Goal: Task Accomplishment & Management: Use online tool/utility

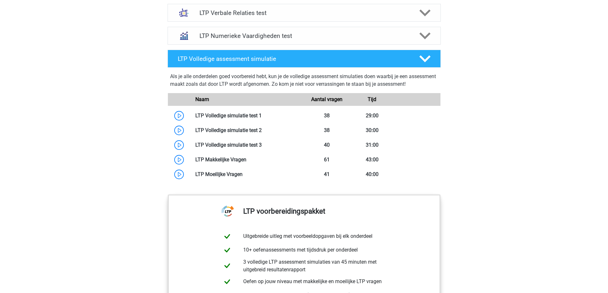
scroll to position [479, 0]
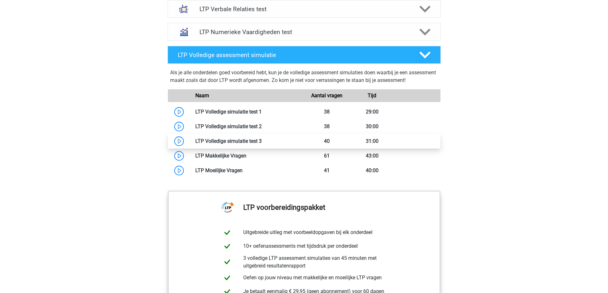
click at [262, 139] on link at bounding box center [262, 141] width 0 height 6
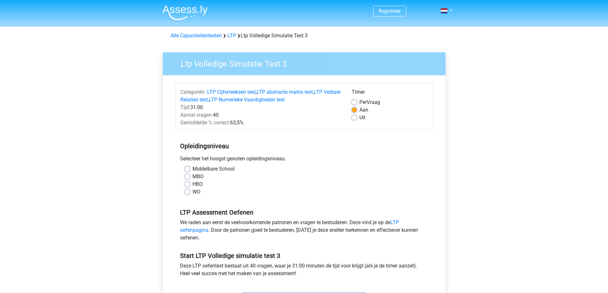
click at [192, 184] on label "HBO" at bounding box center [197, 185] width 10 height 8
click at [186, 184] on input "HBO" at bounding box center [187, 184] width 5 height 6
radio input "true"
click at [359, 118] on label "Uit" at bounding box center [362, 118] width 6 height 8
click at [354, 118] on input "Uit" at bounding box center [354, 117] width 5 height 6
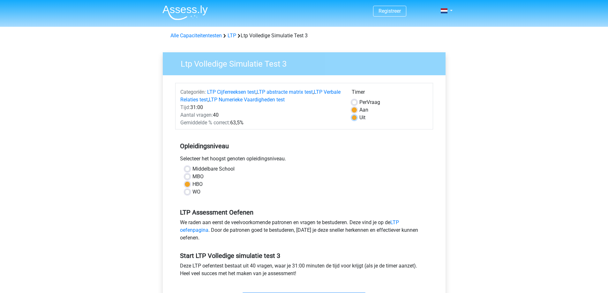
radio input "true"
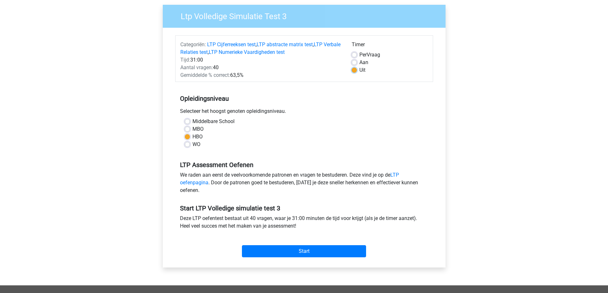
scroll to position [96, 0]
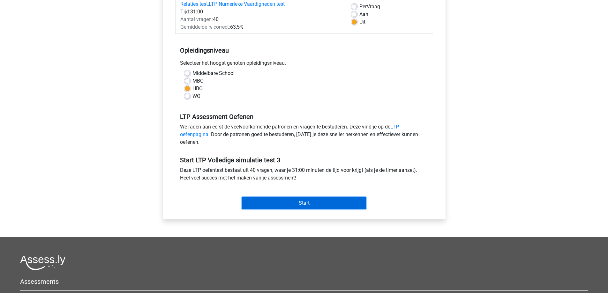
click at [305, 202] on input "Start" at bounding box center [304, 203] width 124 height 12
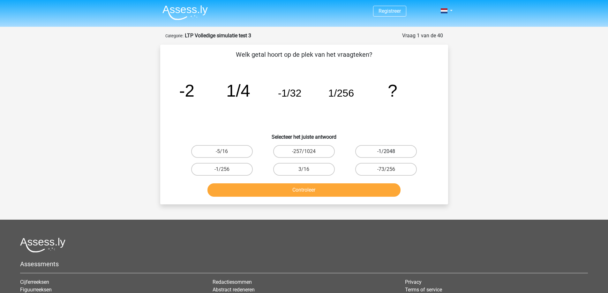
click at [388, 151] on label "-1/2048" at bounding box center [386, 151] width 62 height 13
click at [388, 152] on input "-1/2048" at bounding box center [388, 154] width 4 height 4
radio input "true"
click at [310, 192] on button "Controleer" at bounding box center [303, 190] width 193 height 13
click button "Volgende vraag"
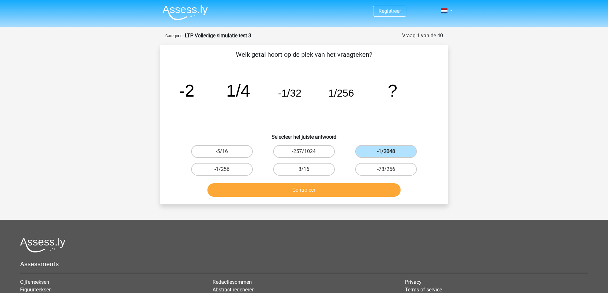
click at [387, 169] on input "5" at bounding box center [388, 171] width 4 height 4
radio input "true"
click at [349, 184] on button "Controleer" at bounding box center [303, 190] width 193 height 13
click button "Volgende vraag"
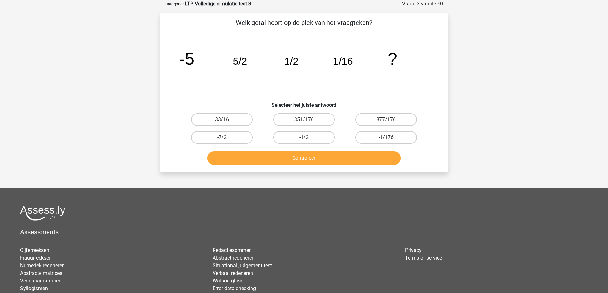
click at [381, 138] on label "-1/176" at bounding box center [386, 137] width 62 height 13
click at [386, 138] on input "-1/176" at bounding box center [388, 140] width 4 height 4
radio input "true"
click at [337, 158] on button "Controleer" at bounding box center [303, 158] width 193 height 13
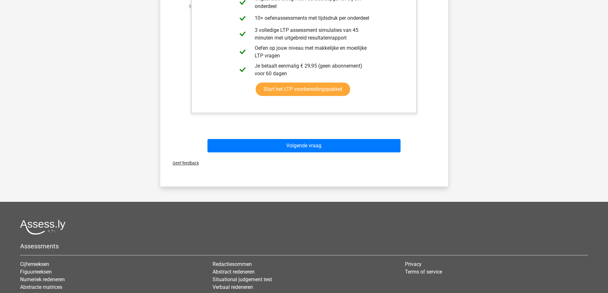
scroll to position [255, 0]
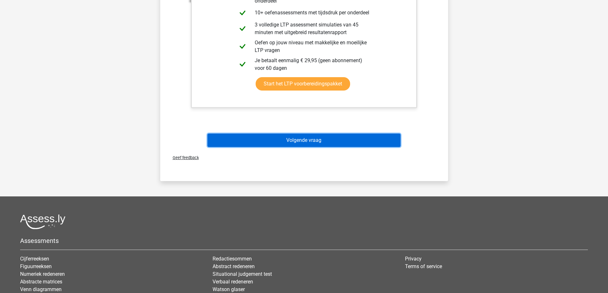
click at [306, 142] on button "Volgende vraag" at bounding box center [303, 140] width 193 height 13
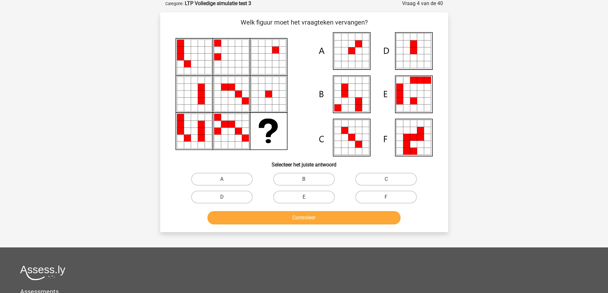
scroll to position [32, 0]
click at [234, 182] on label "A" at bounding box center [222, 179] width 62 height 13
click at [226, 182] on input "A" at bounding box center [224, 182] width 4 height 4
radio input "true"
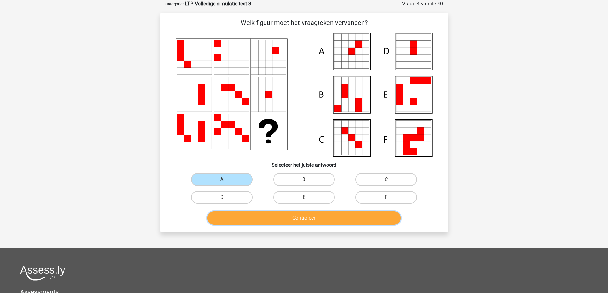
click at [312, 216] on button "Controleer" at bounding box center [303, 218] width 193 height 13
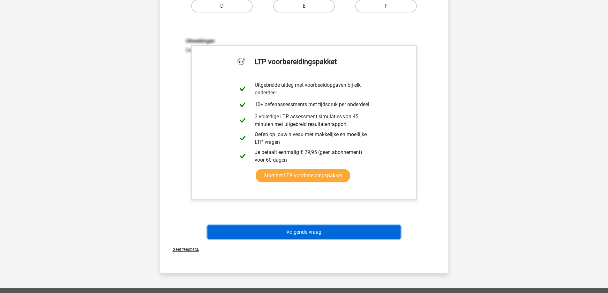
click at [320, 228] on button "Volgende vraag" at bounding box center [303, 232] width 193 height 13
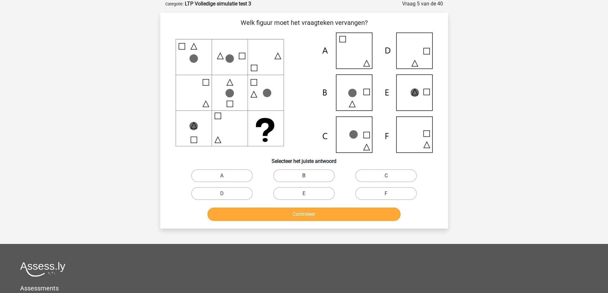
click at [303, 174] on label "B" at bounding box center [304, 175] width 62 height 13
click at [304, 176] on input "B" at bounding box center [306, 178] width 4 height 4
radio input "true"
click at [319, 214] on button "Controleer" at bounding box center [303, 214] width 193 height 13
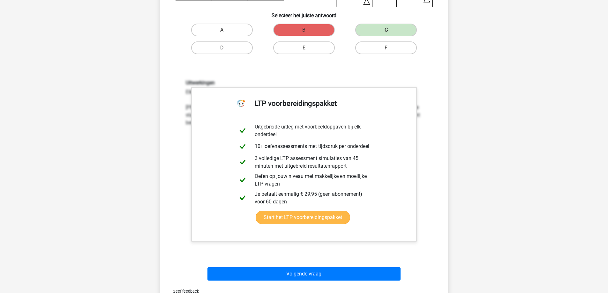
scroll to position [255, 0]
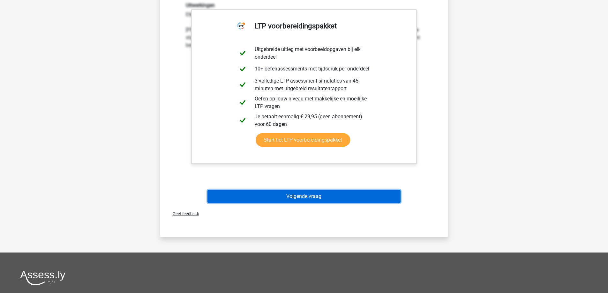
click at [312, 197] on button "Volgende vraag" at bounding box center [303, 196] width 193 height 13
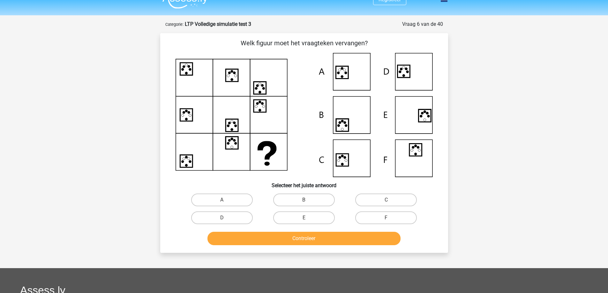
scroll to position [0, 0]
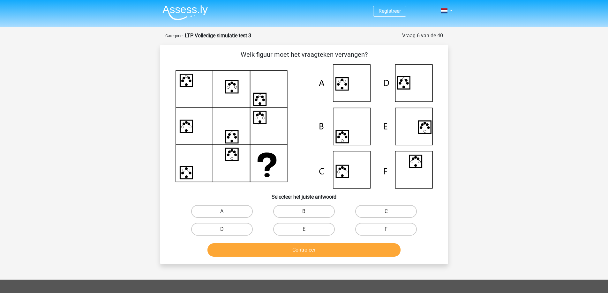
click at [234, 210] on label "A" at bounding box center [222, 211] width 62 height 13
click at [226, 212] on input "A" at bounding box center [224, 214] width 4 height 4
radio input "true"
click at [322, 250] on button "Controleer" at bounding box center [303, 250] width 193 height 13
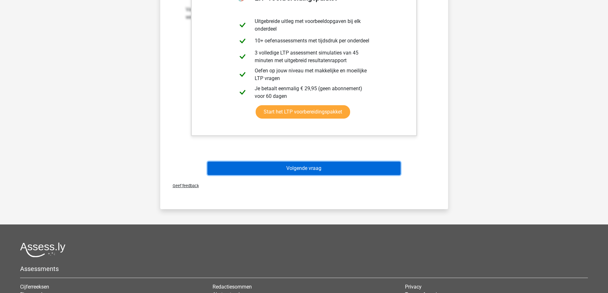
click at [297, 170] on button "Volgende vraag" at bounding box center [303, 168] width 193 height 13
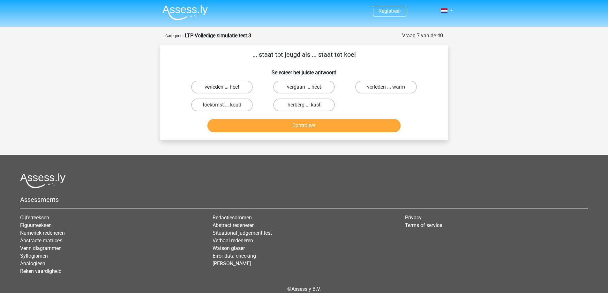
click at [225, 87] on label "verleden ... heet" at bounding box center [222, 87] width 62 height 13
click at [225, 87] on input "verleden ... heet" at bounding box center [224, 89] width 4 height 4
radio input "true"
click at [317, 125] on button "Controleer" at bounding box center [303, 125] width 193 height 13
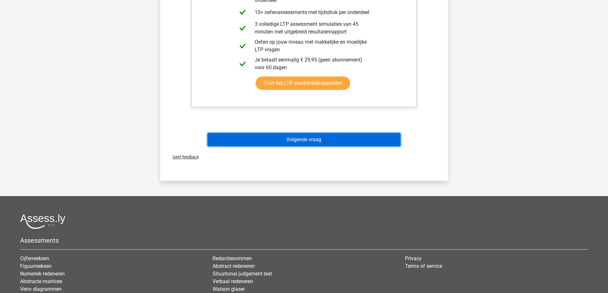
click at [304, 142] on button "Volgende vraag" at bounding box center [303, 139] width 193 height 13
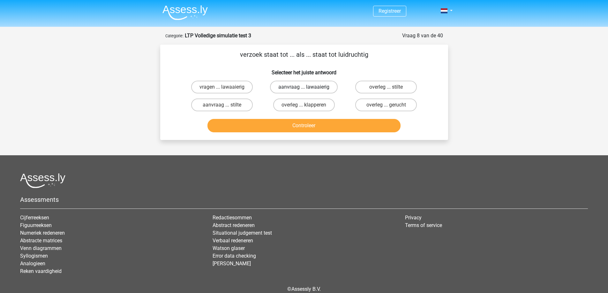
click at [317, 87] on label "aanvraag ... lawaaierig" at bounding box center [304, 87] width 68 height 13
click at [308, 87] on input "aanvraag ... lawaaierig" at bounding box center [306, 89] width 4 height 4
radio input "true"
click at [308, 124] on button "Controleer" at bounding box center [303, 125] width 193 height 13
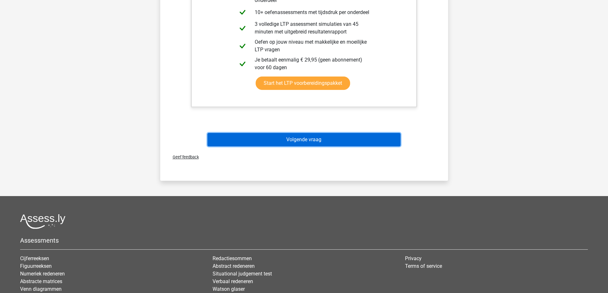
click at [333, 143] on button "Volgende vraag" at bounding box center [303, 139] width 193 height 13
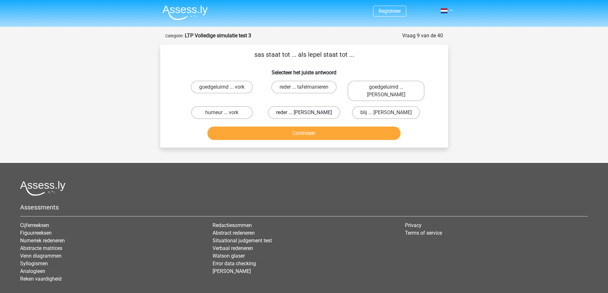
click at [309, 106] on label "reder ... [PERSON_NAME]" at bounding box center [304, 112] width 72 height 13
click at [308, 113] on input "reder ... [PERSON_NAME]" at bounding box center [306, 115] width 4 height 4
radio input "true"
click at [308, 127] on button "Controleer" at bounding box center [303, 133] width 193 height 13
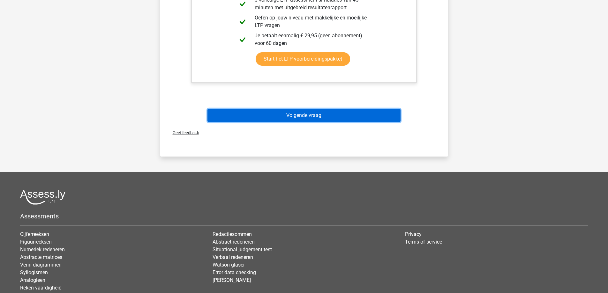
click at [311, 109] on button "Volgende vraag" at bounding box center [303, 115] width 193 height 13
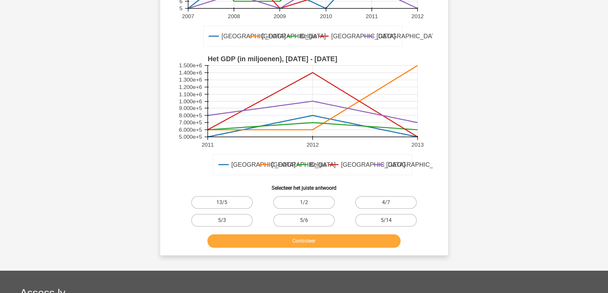
scroll to position [160, 0]
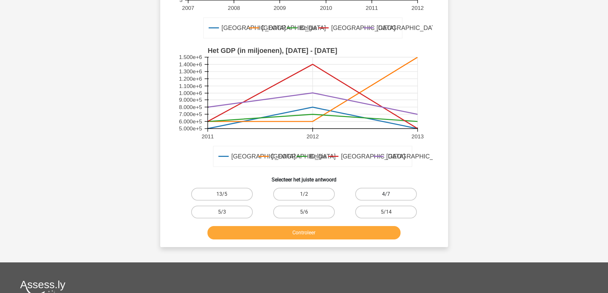
click at [382, 191] on label "4/7" at bounding box center [386, 194] width 62 height 13
click at [386, 194] on input "4/7" at bounding box center [388, 196] width 4 height 4
radio input "true"
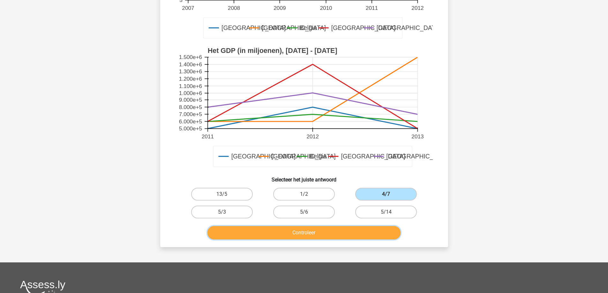
click at [293, 233] on button "Controleer" at bounding box center [303, 232] width 193 height 13
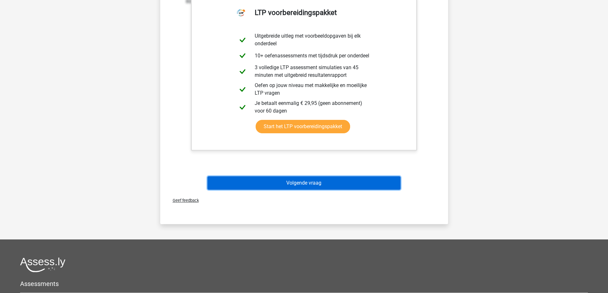
click at [305, 182] on button "Volgende vraag" at bounding box center [303, 182] width 193 height 13
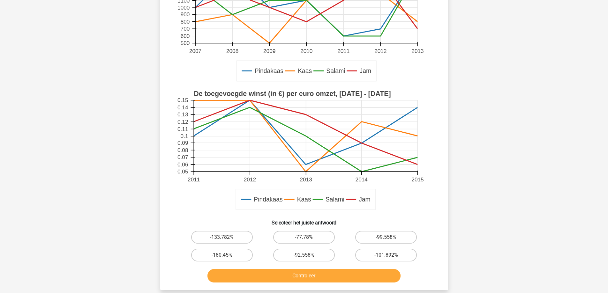
scroll to position [128, 0]
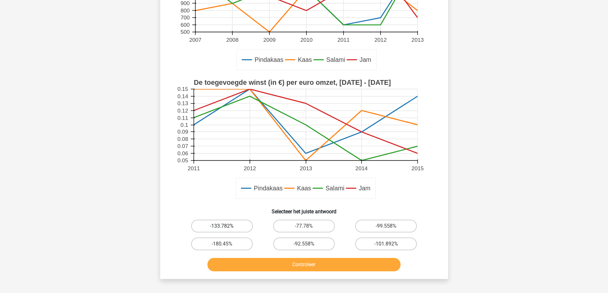
click at [227, 226] on label "-133.782%" at bounding box center [222, 226] width 62 height 13
click at [226, 226] on input "-133.782%" at bounding box center [224, 228] width 4 height 4
radio input "true"
click at [320, 266] on button "Controleer" at bounding box center [303, 264] width 193 height 13
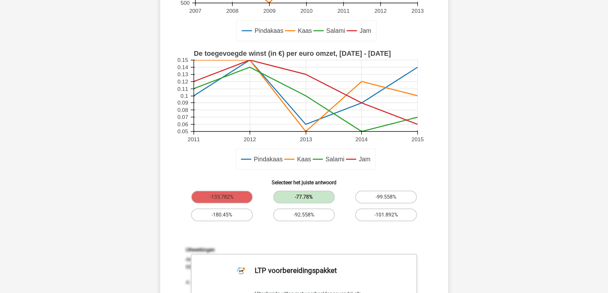
scroll to position [160, 0]
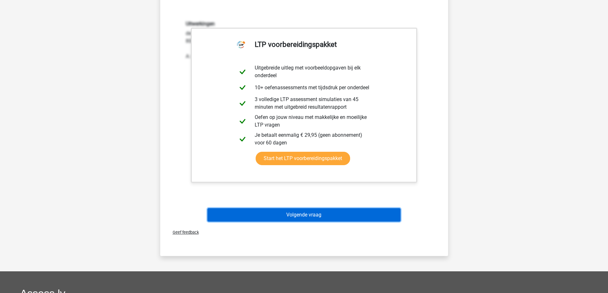
click at [320, 217] on button "Volgende vraag" at bounding box center [303, 214] width 193 height 13
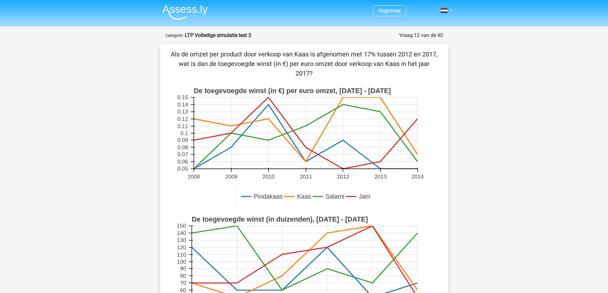
scroll to position [0, 0]
drag, startPoint x: 173, startPoint y: 54, endPoint x: 355, endPoint y: 72, distance: 183.1
click at [355, 72] on p "Als de omzet per product door verkoop van Kaas is afgenomen met 17% tussen 2012…" at bounding box center [303, 64] width 267 height 29
copy p "Als de omzet per product door verkoop van Kaas is afgenomen met 17% tussen 2012…"
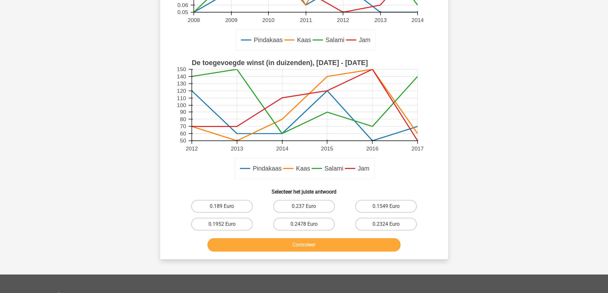
scroll to position [160, 0]
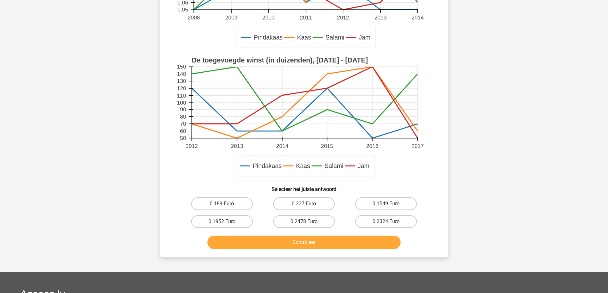
click at [391, 203] on label "0.1549 Euro" at bounding box center [386, 204] width 62 height 13
click at [390, 204] on input "0.1549 Euro" at bounding box center [388, 206] width 4 height 4
radio input "true"
click at [338, 242] on button "Controleer" at bounding box center [303, 242] width 193 height 13
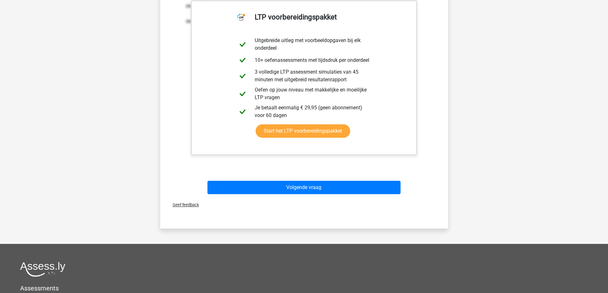
scroll to position [447, 0]
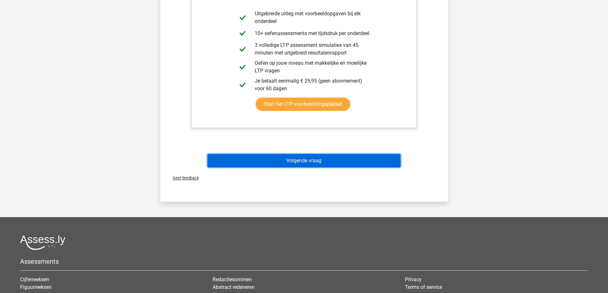
click at [331, 161] on button "Volgende vraag" at bounding box center [303, 160] width 193 height 13
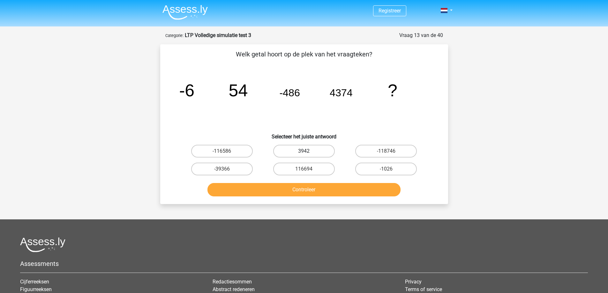
scroll to position [0, 0]
click at [228, 168] on label "-39366" at bounding box center [222, 169] width 62 height 13
click at [226, 169] on input "-39366" at bounding box center [224, 171] width 4 height 4
radio input "true"
click at [332, 191] on button "Controleer" at bounding box center [303, 190] width 193 height 13
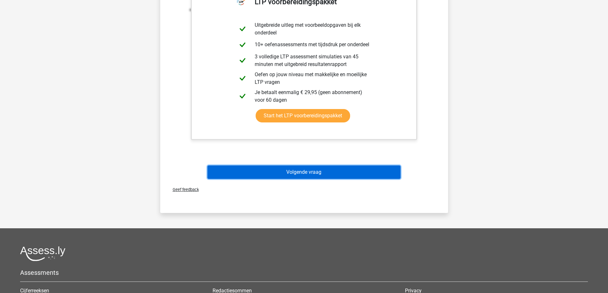
click at [312, 174] on button "Volgende vraag" at bounding box center [303, 172] width 193 height 13
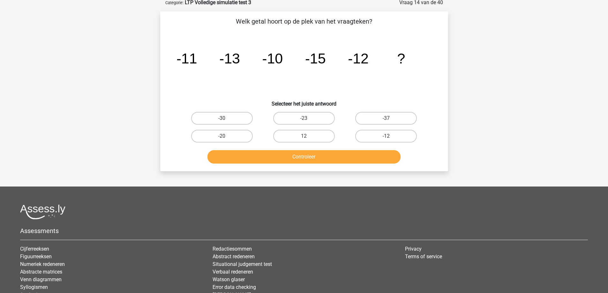
scroll to position [32, 0]
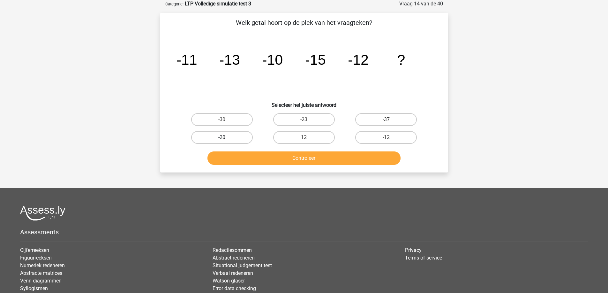
click at [239, 137] on label "-20" at bounding box center [222, 137] width 62 height 13
click at [226, 138] on input "-20" at bounding box center [224, 140] width 4 height 4
radio input "true"
click at [321, 158] on button "Controleer" at bounding box center [303, 158] width 193 height 13
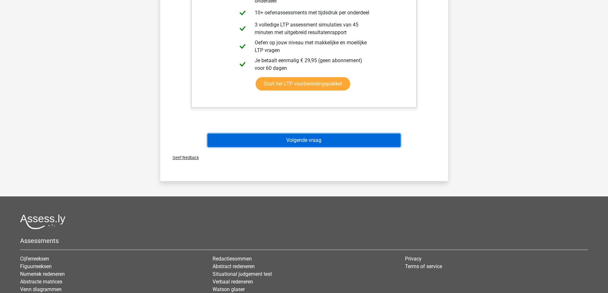
click at [319, 141] on button "Volgende vraag" at bounding box center [303, 140] width 193 height 13
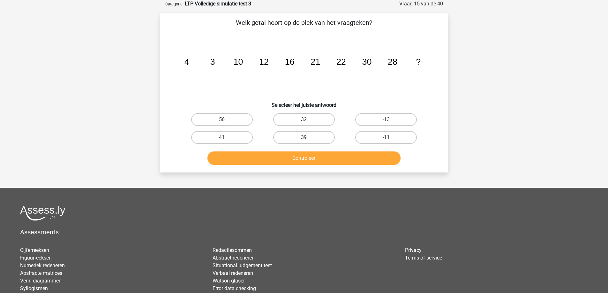
click at [307, 138] on input "39" at bounding box center [306, 140] width 4 height 4
radio input "true"
click at [320, 157] on button "Controleer" at bounding box center [303, 158] width 193 height 13
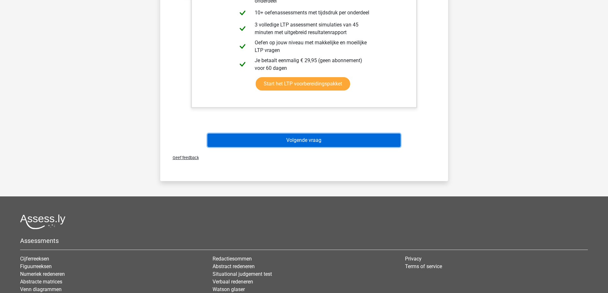
click at [356, 141] on button "Volgende vraag" at bounding box center [303, 140] width 193 height 13
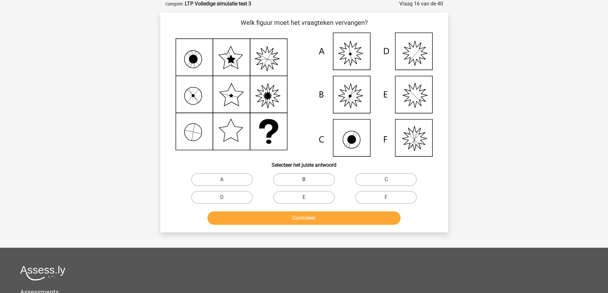
click at [306, 177] on label "B" at bounding box center [304, 179] width 62 height 13
click at [306, 180] on input "B" at bounding box center [306, 182] width 4 height 4
radio input "true"
click at [319, 219] on button "Controleer" at bounding box center [303, 218] width 193 height 13
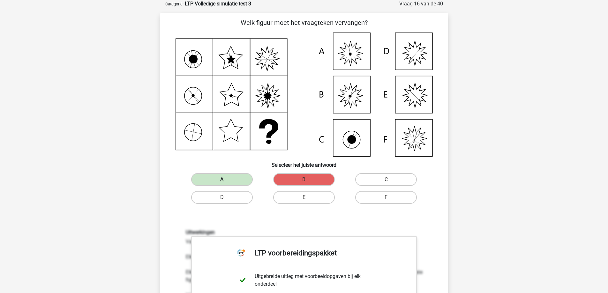
click at [231, 177] on label "A" at bounding box center [222, 179] width 62 height 13
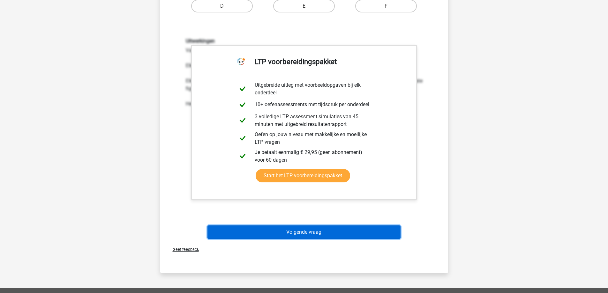
click at [321, 232] on button "Volgende vraag" at bounding box center [303, 232] width 193 height 13
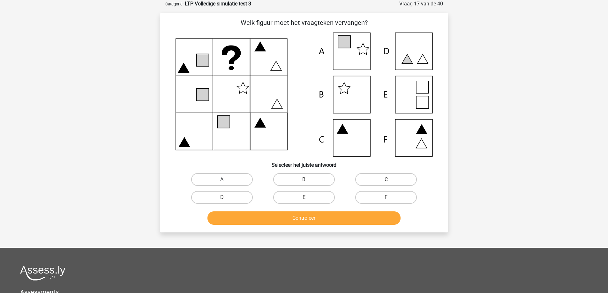
click at [226, 178] on label "A" at bounding box center [222, 179] width 62 height 13
click at [226, 180] on input "A" at bounding box center [224, 182] width 4 height 4
radio input "true"
click at [315, 217] on button "Controleer" at bounding box center [303, 218] width 193 height 13
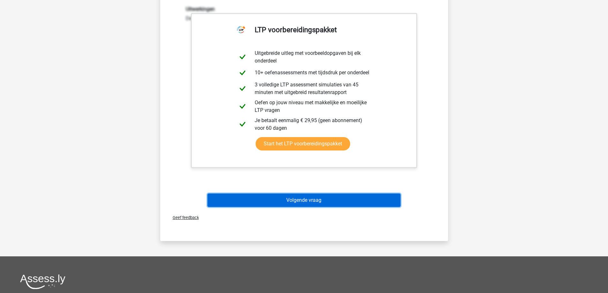
click at [302, 200] on button "Volgende vraag" at bounding box center [303, 200] width 193 height 13
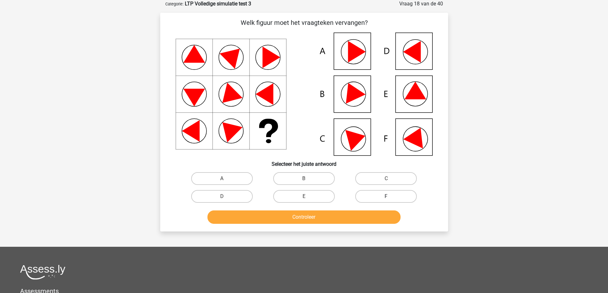
click at [378, 197] on label "F" at bounding box center [386, 196] width 62 height 13
click at [386, 197] on input "F" at bounding box center [388, 199] width 4 height 4
radio input "true"
click at [317, 217] on button "Controleer" at bounding box center [303, 217] width 193 height 13
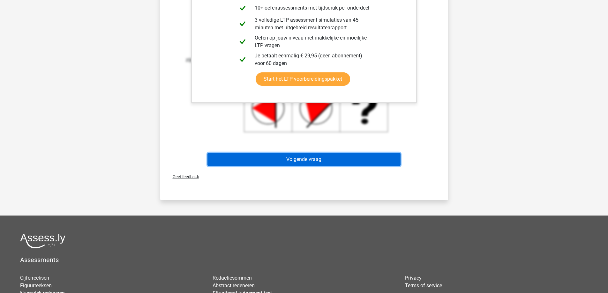
click at [318, 159] on button "Volgende vraag" at bounding box center [303, 159] width 193 height 13
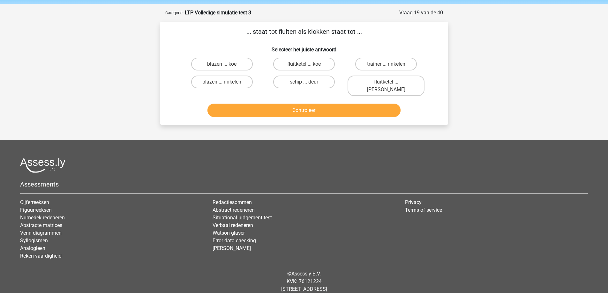
scroll to position [0, 0]
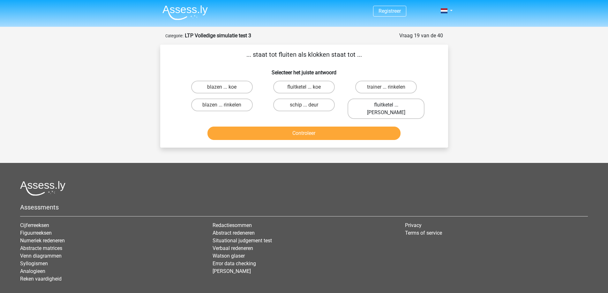
click at [376, 104] on label "fluitketel ... [PERSON_NAME]" at bounding box center [386, 109] width 77 height 20
click at [386, 105] on input "fluitketel ... [PERSON_NAME]" at bounding box center [388, 107] width 4 height 4
radio input "true"
click at [327, 127] on button "Controleer" at bounding box center [303, 133] width 193 height 13
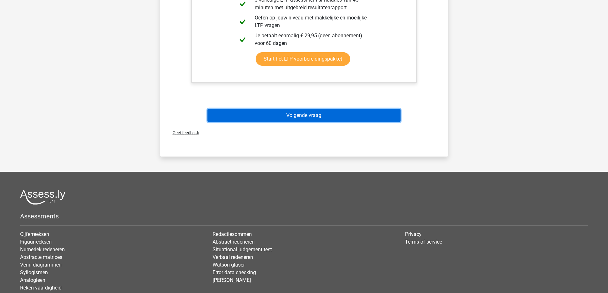
click at [311, 109] on button "Volgende vraag" at bounding box center [303, 115] width 193 height 13
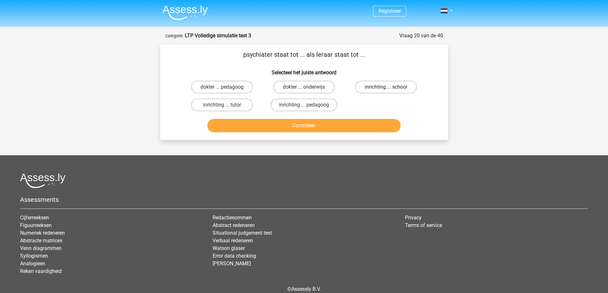
click at [385, 88] on label "inrichting ... school" at bounding box center [386, 87] width 62 height 13
click at [386, 88] on input "inrichting ... school" at bounding box center [388, 89] width 4 height 4
radio input "true"
click at [332, 125] on button "Controleer" at bounding box center [303, 125] width 193 height 13
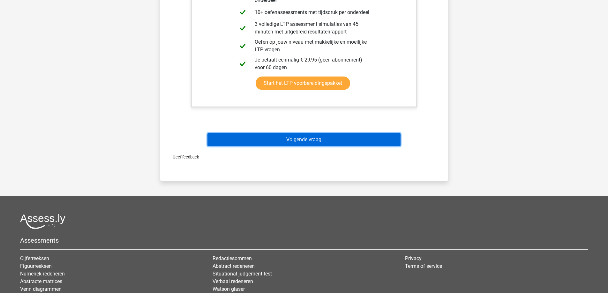
click at [318, 141] on button "Volgende vraag" at bounding box center [303, 139] width 193 height 13
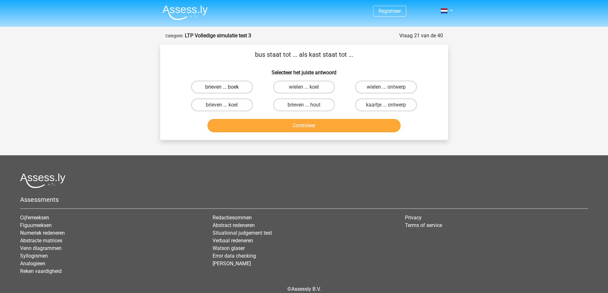
click at [239, 87] on label "brieven ... boek" at bounding box center [222, 87] width 62 height 13
click at [226, 87] on input "brieven ... boek" at bounding box center [224, 89] width 4 height 4
radio input "true"
click at [307, 88] on input "wielen ... koel" at bounding box center [306, 89] width 4 height 4
radio input "true"
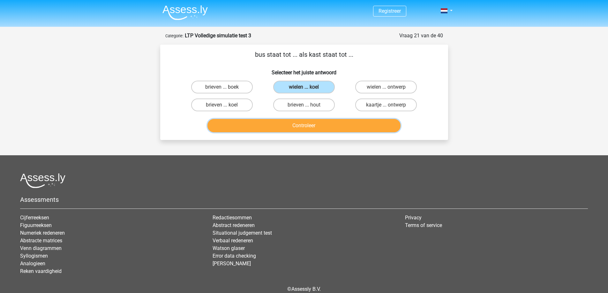
click at [313, 124] on button "Controleer" at bounding box center [303, 125] width 193 height 13
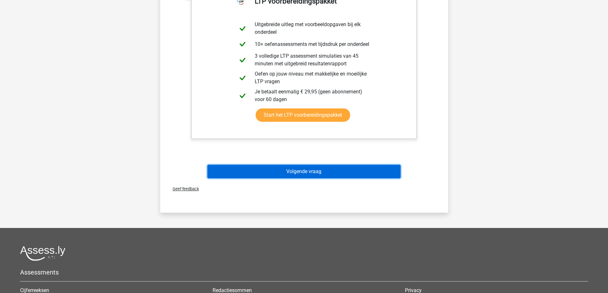
click at [305, 174] on button "Volgende vraag" at bounding box center [303, 171] width 193 height 13
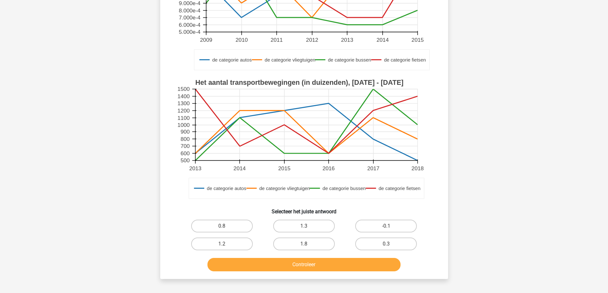
scroll to position [160, 0]
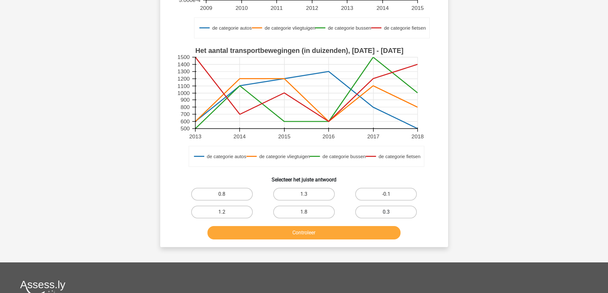
click at [381, 210] on label "0.3" at bounding box center [386, 212] width 62 height 13
click at [386, 212] on input "0.3" at bounding box center [388, 214] width 4 height 4
radio input "true"
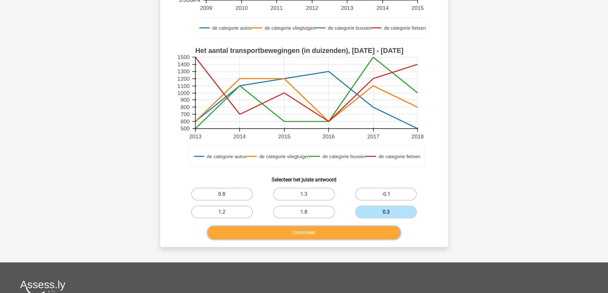
click at [352, 236] on button "Controleer" at bounding box center [303, 232] width 193 height 13
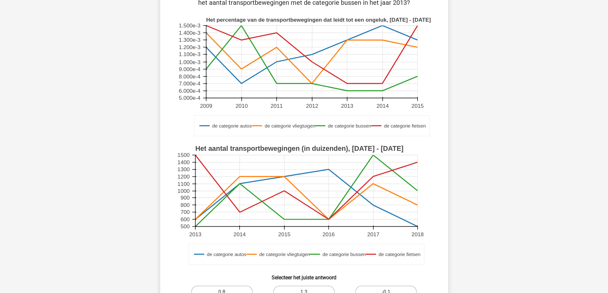
scroll to position [0, 0]
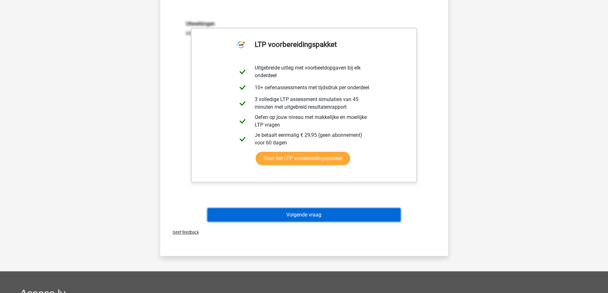
click at [294, 214] on button "Volgende vraag" at bounding box center [303, 214] width 193 height 13
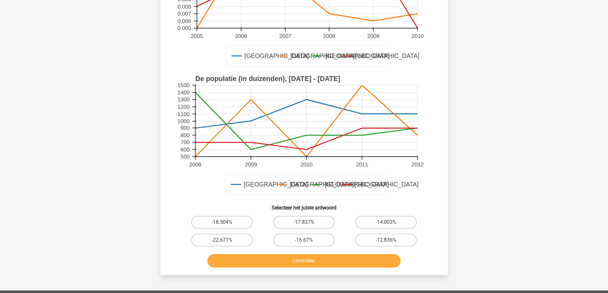
scroll to position [160, 0]
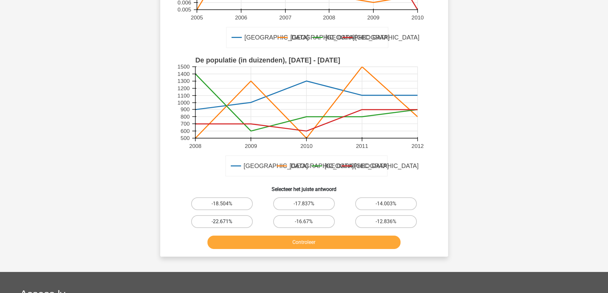
click at [234, 220] on label "-22.671%" at bounding box center [222, 221] width 62 height 13
click at [226, 222] on input "-22.671%" at bounding box center [224, 224] width 4 height 4
radio input "true"
click at [313, 240] on button "Controleer" at bounding box center [303, 242] width 193 height 13
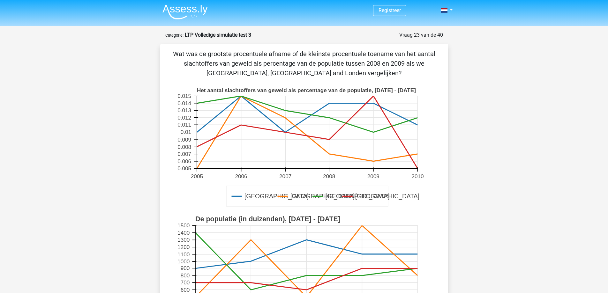
scroll to position [0, 0]
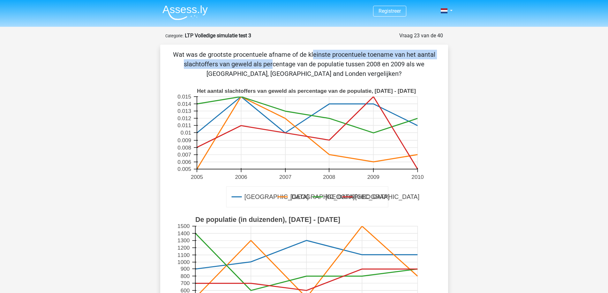
drag, startPoint x: 394, startPoint y: 54, endPoint x: 181, endPoint y: 53, distance: 213.5
click at [181, 53] on p "Wat was de grootste procentuele afname of de kleinste procentuele toename van h…" at bounding box center [303, 64] width 267 height 29
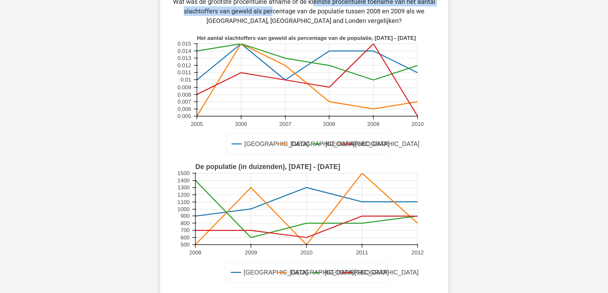
scroll to position [160, 0]
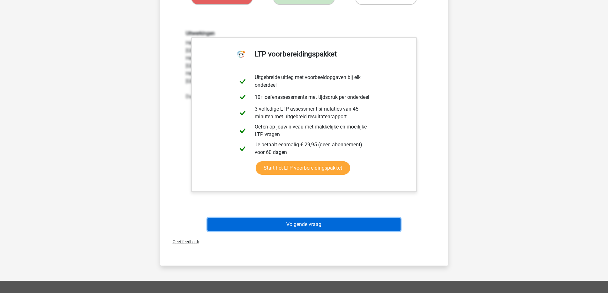
click at [306, 223] on button "Volgende vraag" at bounding box center [303, 224] width 193 height 13
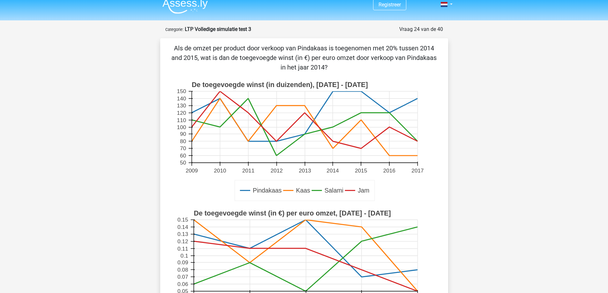
scroll to position [0, 0]
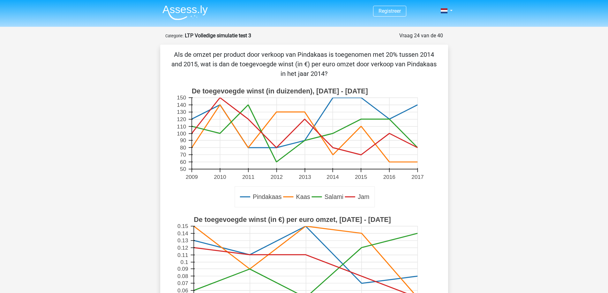
drag, startPoint x: 258, startPoint y: 54, endPoint x: 433, endPoint y: 60, distance: 174.7
click at [433, 60] on p "Als de omzet per product door verkoop van Pindakaas is toegenomen met 20% tusse…" at bounding box center [303, 64] width 267 height 29
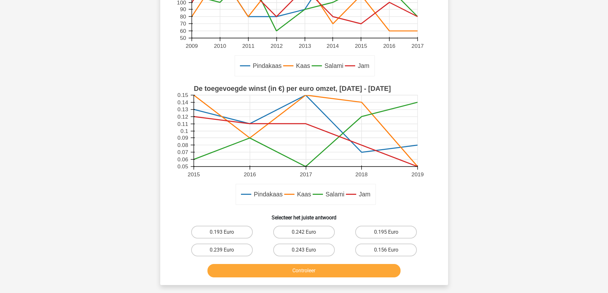
scroll to position [191, 0]
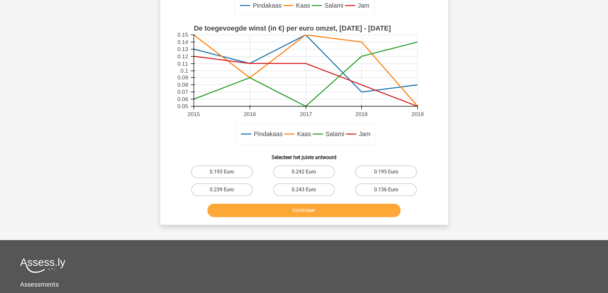
click at [389, 190] on input "0.156 Euro" at bounding box center [388, 192] width 4 height 4
radio input "true"
click at [312, 209] on button "Controleer" at bounding box center [303, 210] width 193 height 13
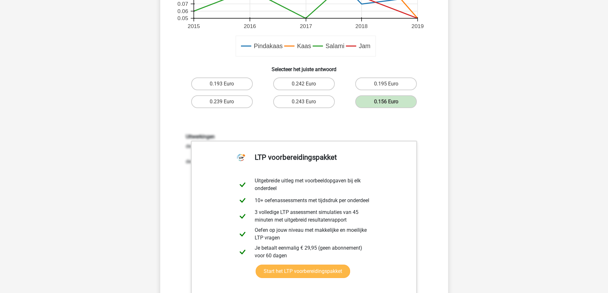
scroll to position [351, 0]
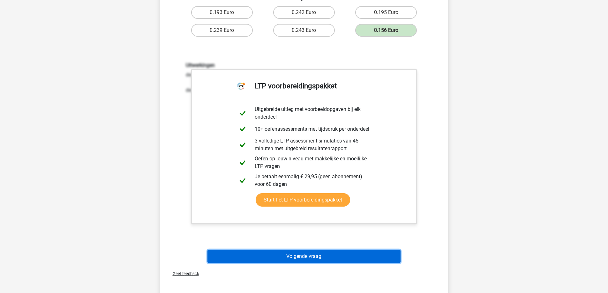
click at [310, 254] on button "Volgende vraag" at bounding box center [303, 256] width 193 height 13
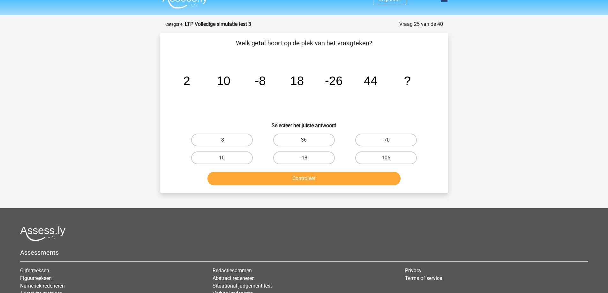
scroll to position [0, 0]
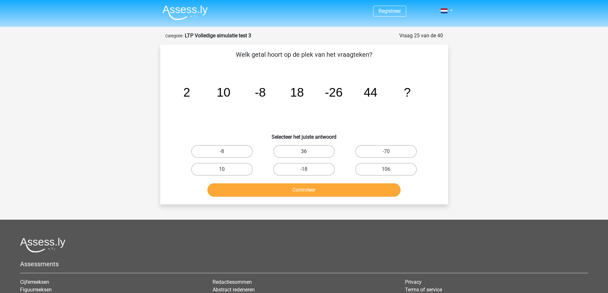
click at [312, 152] on label "36" at bounding box center [304, 151] width 62 height 13
click at [308, 152] on input "36" at bounding box center [306, 154] width 4 height 4
radio input "true"
click at [316, 190] on button "Controleer" at bounding box center [303, 190] width 193 height 13
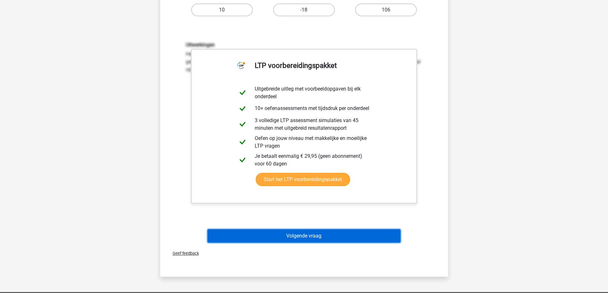
click at [317, 237] on button "Volgende vraag" at bounding box center [303, 235] width 193 height 13
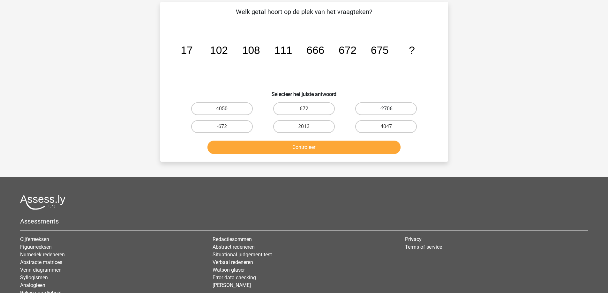
scroll to position [31, 0]
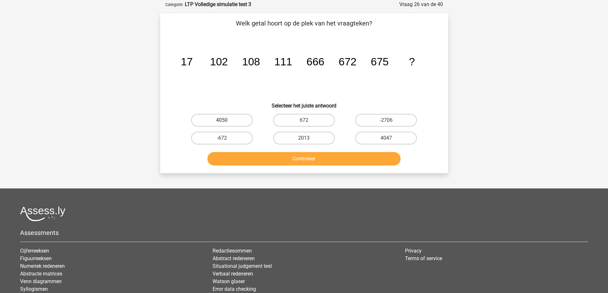
click at [230, 118] on label "4050" at bounding box center [222, 120] width 62 height 13
click at [226, 120] on input "4050" at bounding box center [224, 122] width 4 height 4
radio input "true"
click at [275, 157] on button "Controleer" at bounding box center [303, 158] width 193 height 13
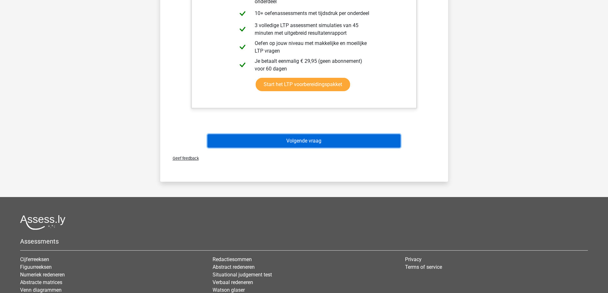
click at [310, 139] on button "Volgende vraag" at bounding box center [303, 140] width 193 height 13
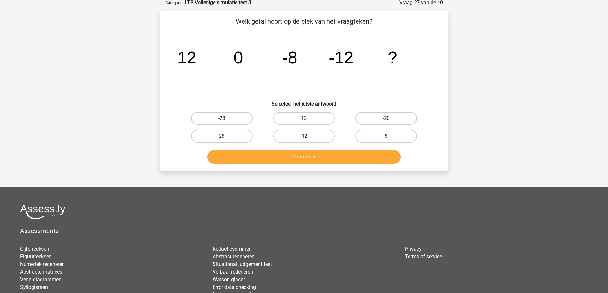
scroll to position [32, 0]
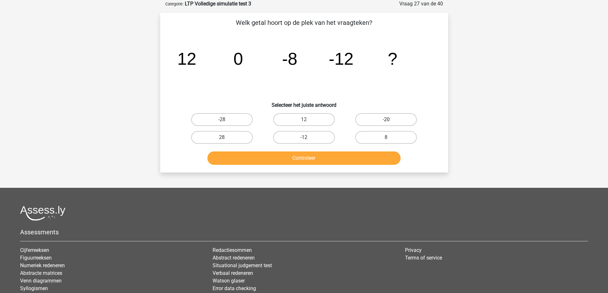
click at [386, 120] on label "-20" at bounding box center [386, 119] width 62 height 13
click at [386, 120] on input "-20" at bounding box center [388, 122] width 4 height 4
radio input "true"
click at [313, 159] on button "Controleer" at bounding box center [303, 158] width 193 height 13
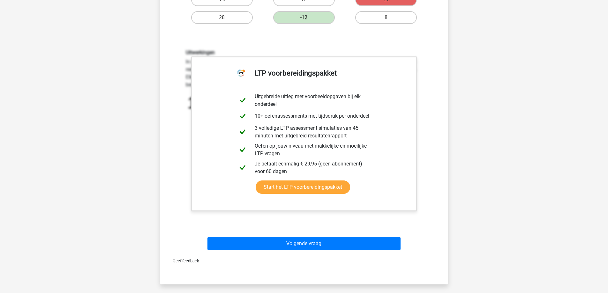
scroll to position [160, 0]
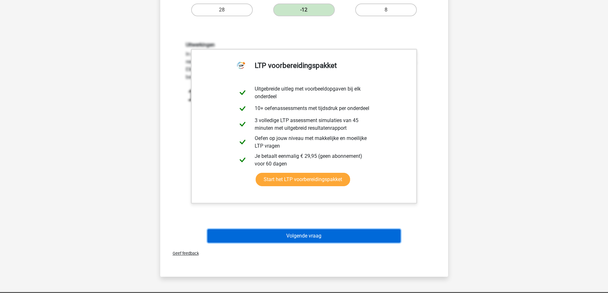
click at [309, 235] on button "Volgende vraag" at bounding box center [303, 235] width 193 height 13
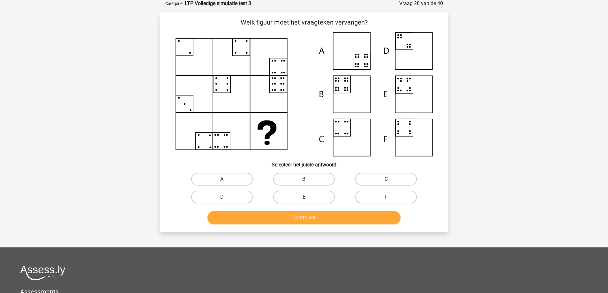
scroll to position [32, 0]
click at [230, 176] on label "A" at bounding box center [222, 179] width 62 height 13
click at [226, 180] on input "A" at bounding box center [224, 182] width 4 height 4
radio input "true"
click at [320, 217] on button "Controleer" at bounding box center [303, 218] width 193 height 13
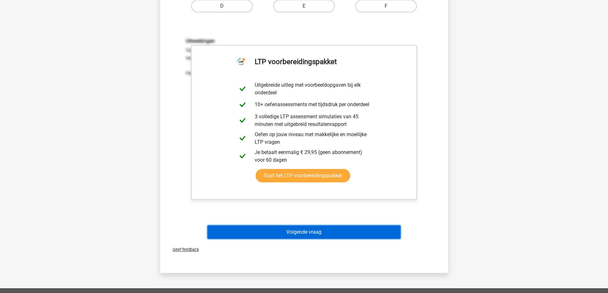
click at [318, 233] on button "Volgende vraag" at bounding box center [303, 232] width 193 height 13
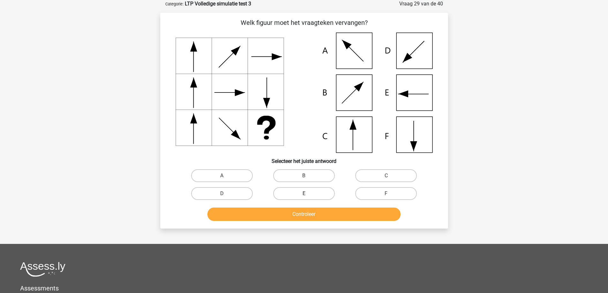
click at [297, 195] on label "E" at bounding box center [304, 193] width 62 height 13
click at [304, 195] on input "E" at bounding box center [306, 196] width 4 height 4
radio input "true"
click at [305, 214] on button "Controleer" at bounding box center [303, 214] width 193 height 13
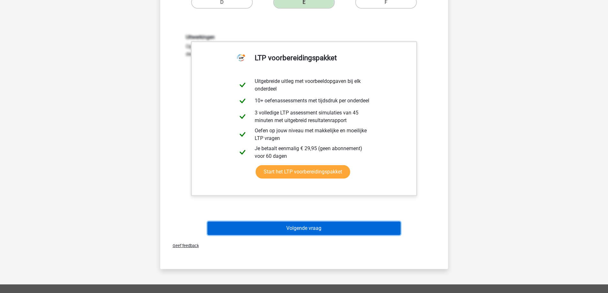
click at [319, 228] on button "Volgende vraag" at bounding box center [303, 228] width 193 height 13
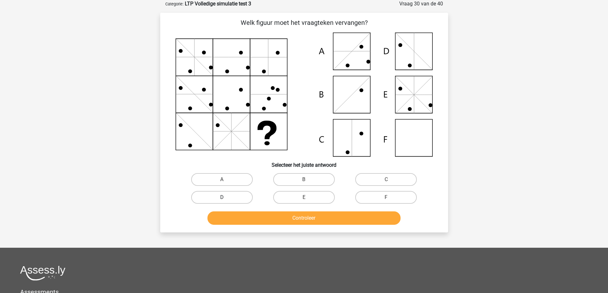
click at [219, 198] on label "D" at bounding box center [222, 197] width 62 height 13
click at [222, 198] on input "D" at bounding box center [224, 200] width 4 height 4
radio input "true"
click at [317, 217] on button "Controleer" at bounding box center [303, 218] width 193 height 13
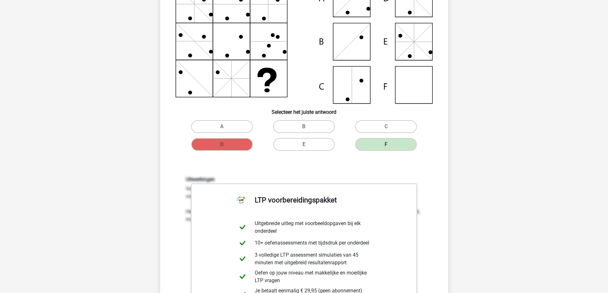
scroll to position [0, 0]
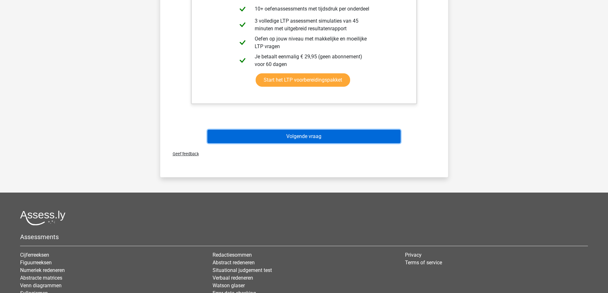
click at [326, 135] on button "Volgende vraag" at bounding box center [303, 136] width 193 height 13
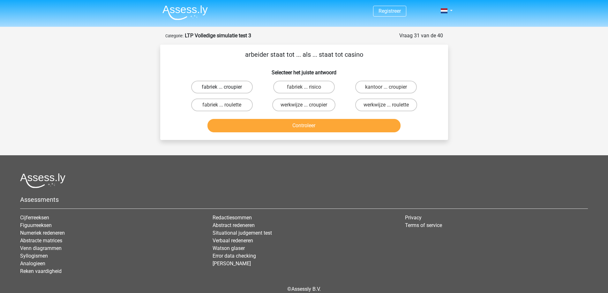
click at [234, 88] on label "fabriek ... croupier" at bounding box center [222, 87] width 62 height 13
click at [226, 88] on input "fabriek ... croupier" at bounding box center [224, 89] width 4 height 4
radio input "true"
click at [303, 126] on button "Controleer" at bounding box center [303, 125] width 193 height 13
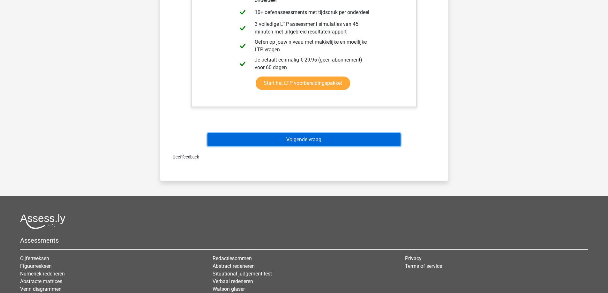
click at [317, 145] on button "Volgende vraag" at bounding box center [303, 139] width 193 height 13
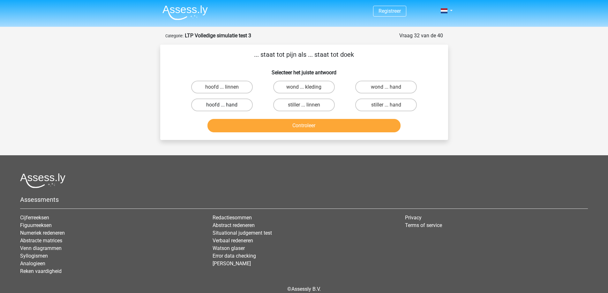
click at [234, 106] on label "hoofd ... hand" at bounding box center [222, 105] width 62 height 13
click at [226, 106] on input "hoofd ... hand" at bounding box center [224, 107] width 4 height 4
radio input "true"
click at [323, 126] on button "Controleer" at bounding box center [303, 125] width 193 height 13
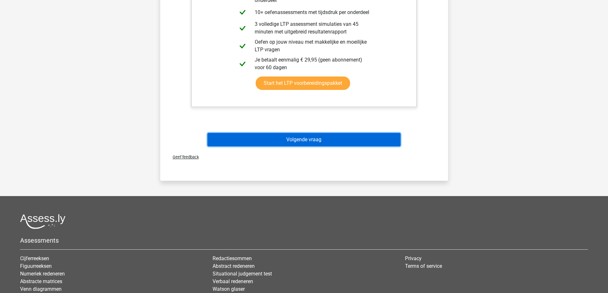
click at [316, 143] on button "Volgende vraag" at bounding box center [303, 139] width 193 height 13
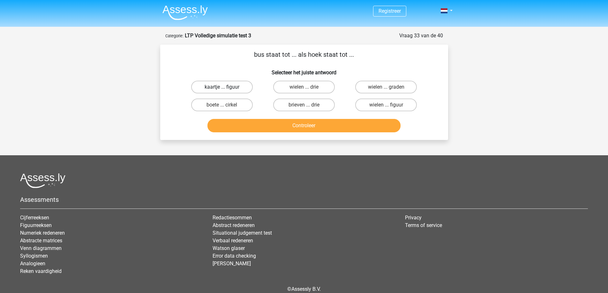
click at [237, 87] on label "kaartje ... figuur" at bounding box center [222, 87] width 62 height 13
click at [226, 87] on input "kaartje ... figuur" at bounding box center [224, 89] width 4 height 4
radio input "true"
click at [287, 121] on button "Controleer" at bounding box center [303, 125] width 193 height 13
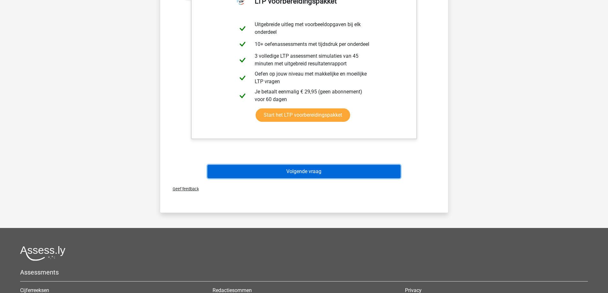
click at [311, 175] on button "Volgende vraag" at bounding box center [303, 171] width 193 height 13
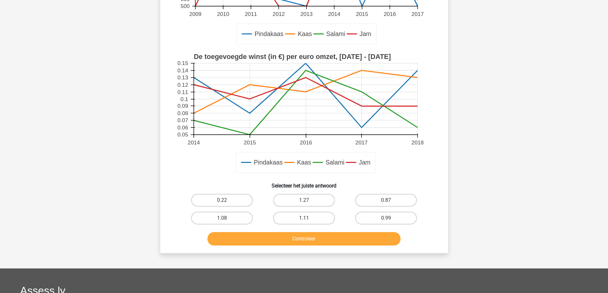
scroll to position [191, 0]
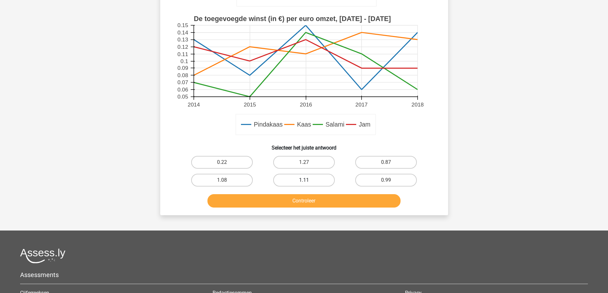
click at [312, 180] on label "1.11" at bounding box center [304, 180] width 62 height 13
click at [308, 180] on input "1.11" at bounding box center [306, 182] width 4 height 4
radio input "true"
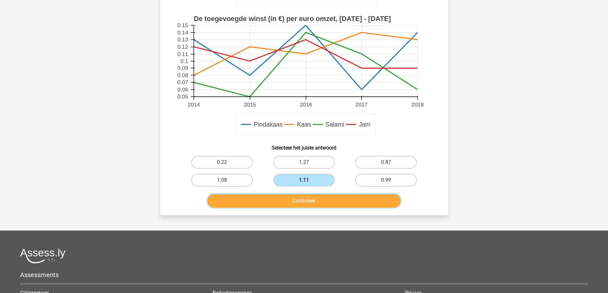
click at [315, 202] on button "Controleer" at bounding box center [303, 200] width 193 height 13
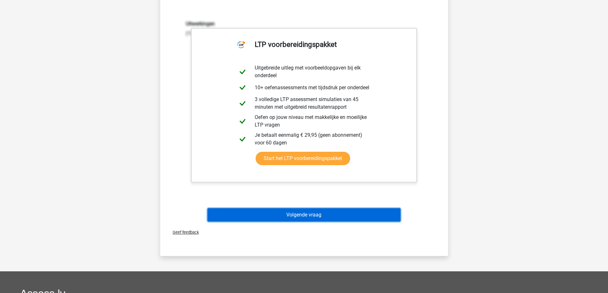
click at [314, 214] on button "Volgende vraag" at bounding box center [303, 214] width 193 height 13
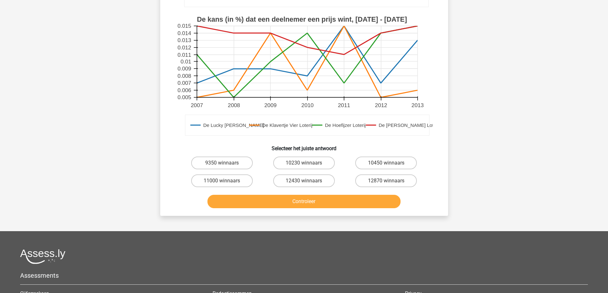
scroll to position [160, 0]
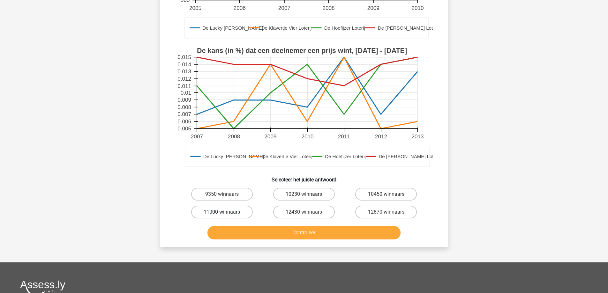
click at [240, 214] on label "11000 winnaars" at bounding box center [222, 212] width 62 height 13
click at [226, 214] on input "11000 winnaars" at bounding box center [224, 214] width 4 height 4
radio input "true"
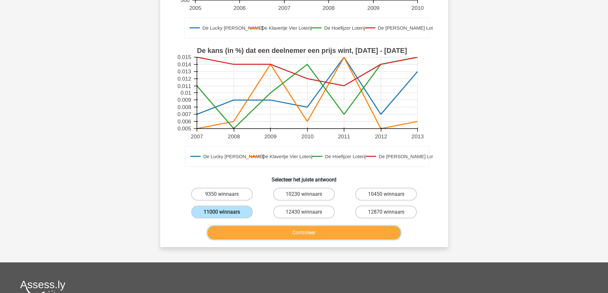
click at [313, 233] on button "Controleer" at bounding box center [303, 232] width 193 height 13
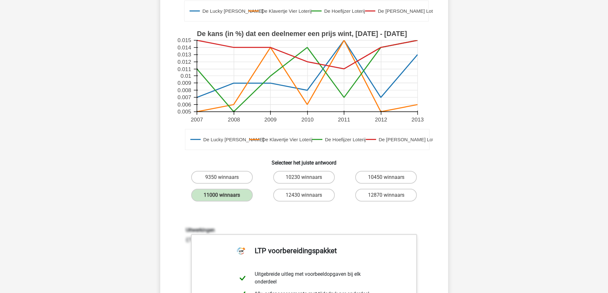
scroll to position [383, 0]
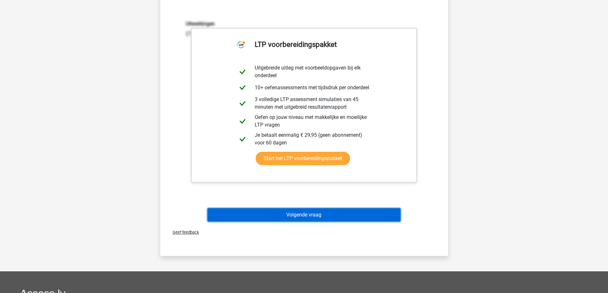
click at [305, 215] on button "Volgende vraag" at bounding box center [303, 214] width 193 height 13
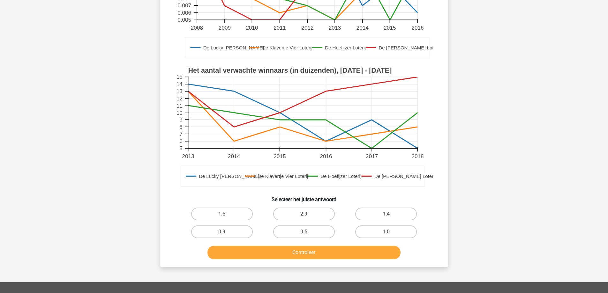
scroll to position [160, 0]
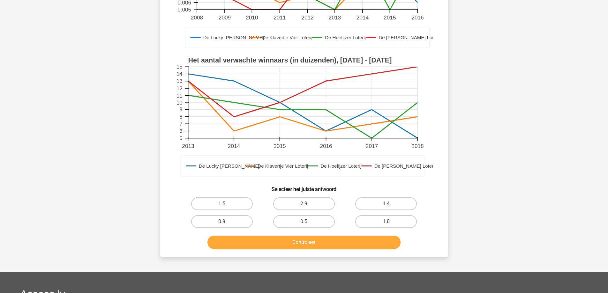
click at [383, 220] on label "1.0" at bounding box center [386, 221] width 62 height 13
click at [386, 222] on input "1.0" at bounding box center [388, 224] width 4 height 4
radio input "true"
click at [310, 244] on button "Controleer" at bounding box center [303, 242] width 193 height 13
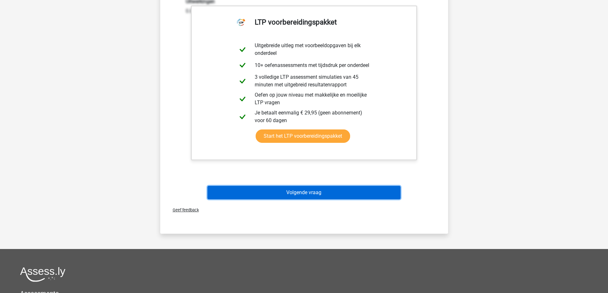
click at [305, 193] on button "Volgende vraag" at bounding box center [303, 192] width 193 height 13
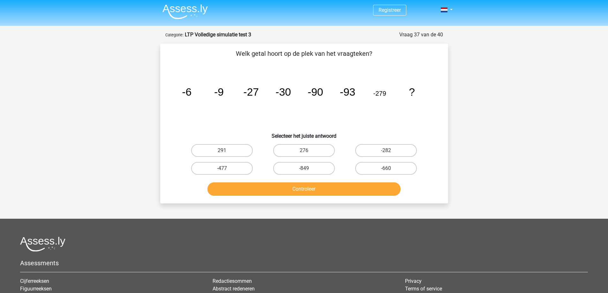
scroll to position [0, 0]
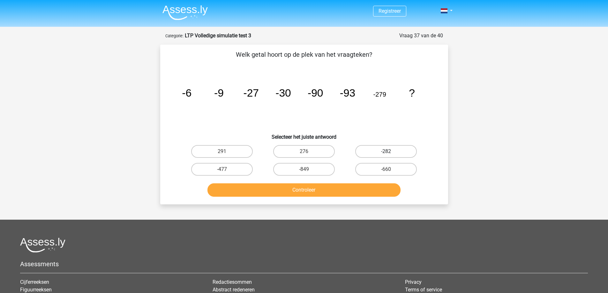
click at [393, 152] on label "-282" at bounding box center [386, 151] width 62 height 13
click at [390, 152] on input "-282" at bounding box center [388, 154] width 4 height 4
radio input "true"
click at [325, 189] on button "Controleer" at bounding box center [303, 190] width 193 height 13
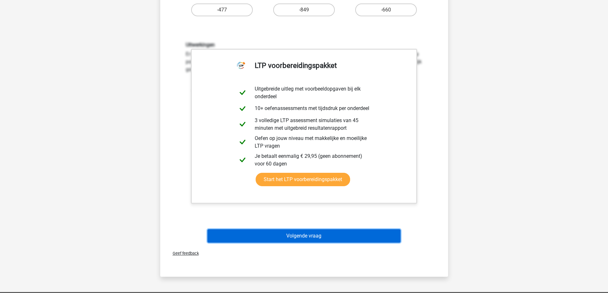
click at [311, 235] on button "Volgende vraag" at bounding box center [303, 235] width 193 height 13
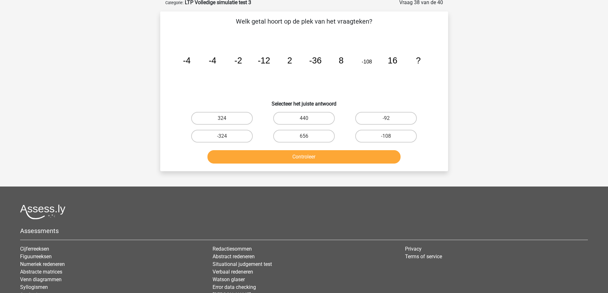
scroll to position [32, 0]
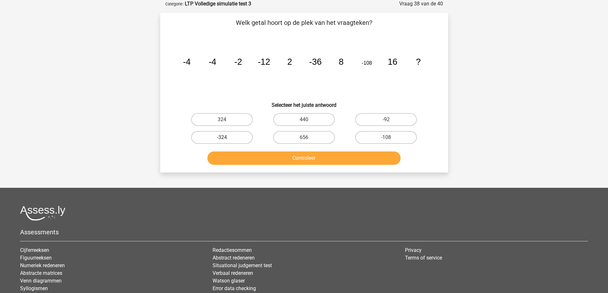
click at [228, 138] on label "-324" at bounding box center [222, 137] width 62 height 13
click at [226, 138] on input "-324" at bounding box center [224, 140] width 4 height 4
radio input "true"
click at [304, 159] on button "Controleer" at bounding box center [303, 158] width 193 height 13
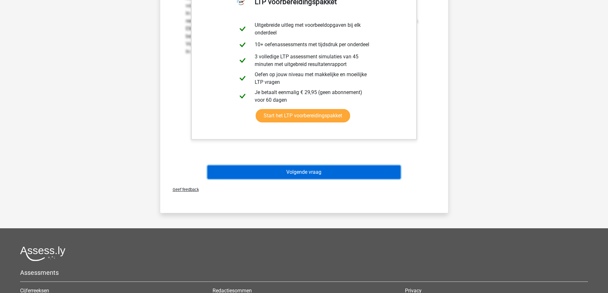
click at [311, 173] on button "Volgende vraag" at bounding box center [303, 172] width 193 height 13
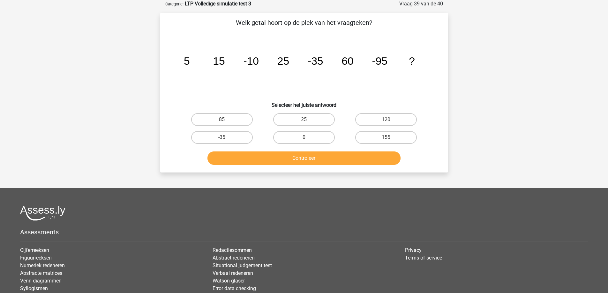
click at [387, 120] on input "120" at bounding box center [388, 122] width 4 height 4
radio input "true"
click at [350, 156] on button "Controleer" at bounding box center [303, 158] width 193 height 13
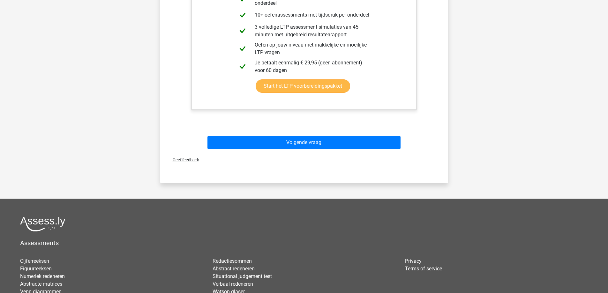
scroll to position [255, 0]
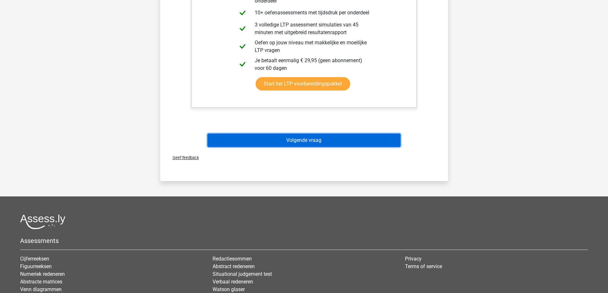
click at [306, 140] on button "Volgende vraag" at bounding box center [303, 140] width 193 height 13
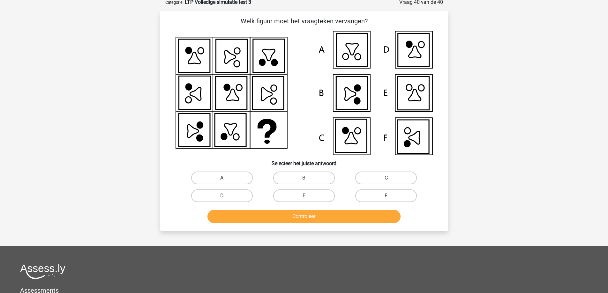
scroll to position [32, 0]
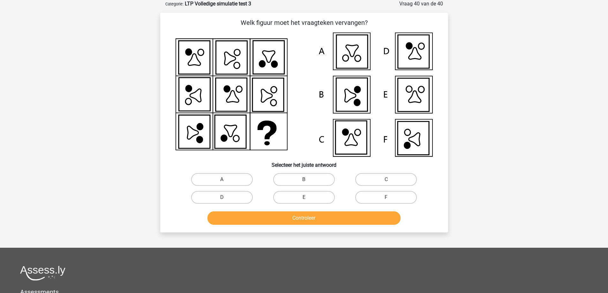
click at [416, 139] on icon at bounding box center [414, 139] width 11 height 13
click at [383, 194] on label "F" at bounding box center [386, 197] width 62 height 13
click at [386, 198] on input "F" at bounding box center [388, 200] width 4 height 4
radio input "true"
click at [340, 216] on button "Controleer" at bounding box center [303, 218] width 193 height 13
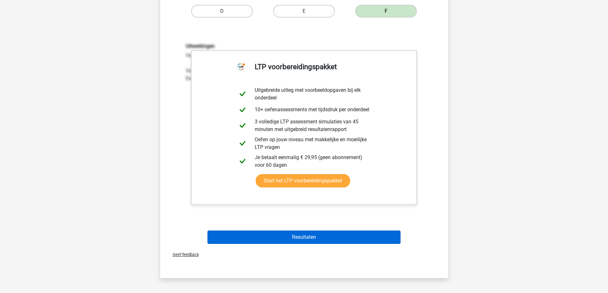
scroll to position [255, 0]
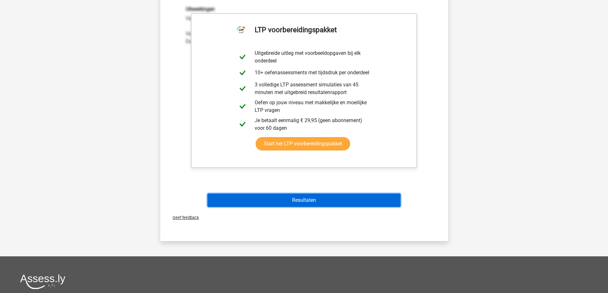
click at [316, 202] on button "Resultaten" at bounding box center [303, 200] width 193 height 13
